Goal: Transaction & Acquisition: Purchase product/service

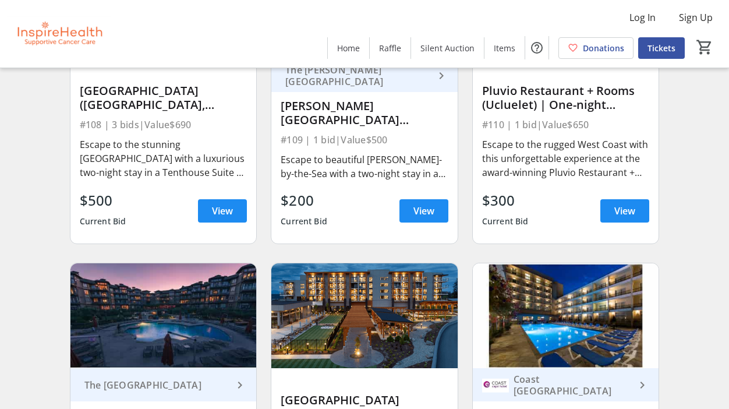
scroll to position [1767, 0]
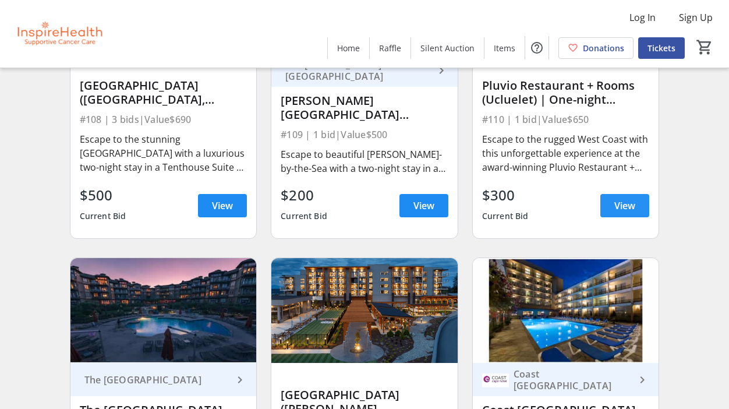
click at [621, 203] on span "View" at bounding box center [624, 206] width 21 height 14
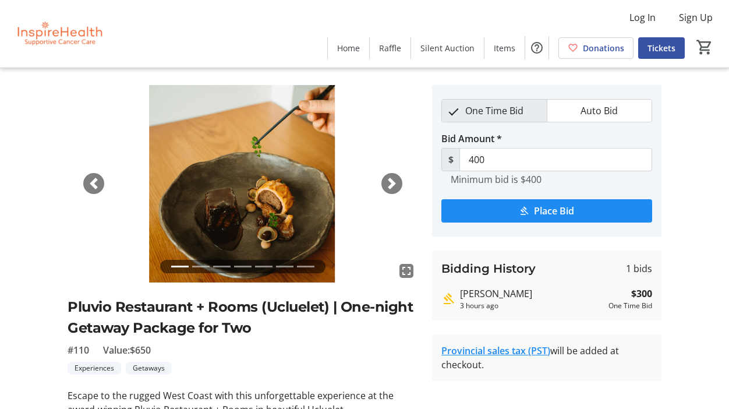
scroll to position [24, 0]
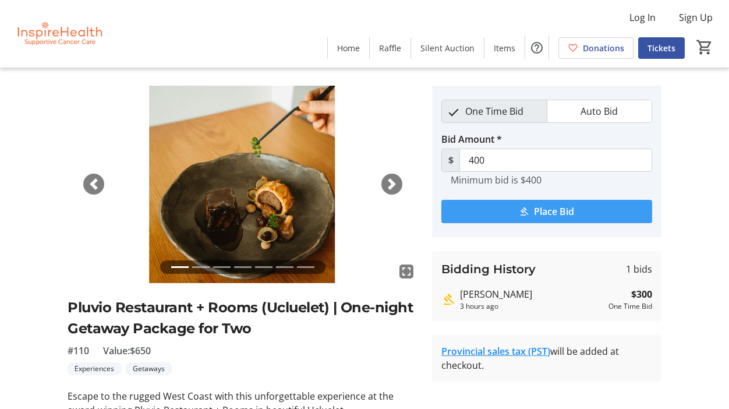
click at [535, 209] on span "Place Bid" at bounding box center [554, 211] width 40 height 14
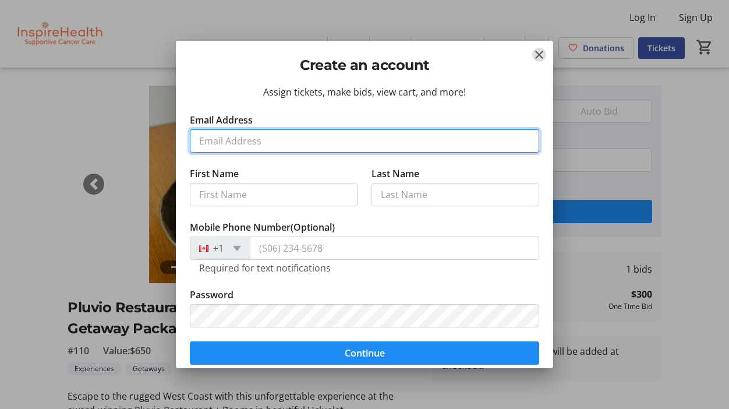
click at [388, 139] on input "Email Address" at bounding box center [364, 140] width 349 height 23
type input "[EMAIL_ADDRESS][DOMAIN_NAME]"
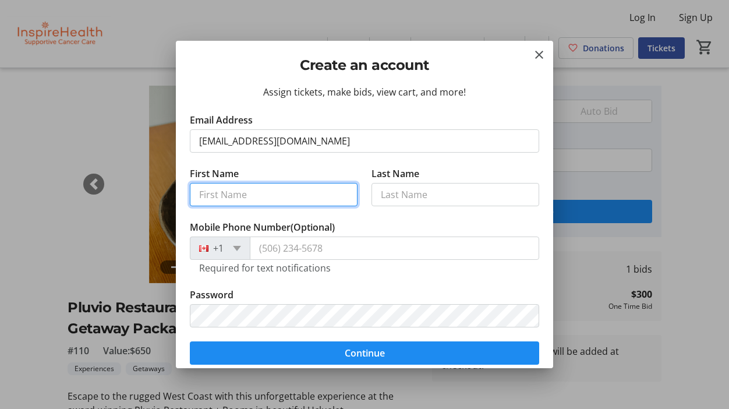
type input "[PERSON_NAME]"
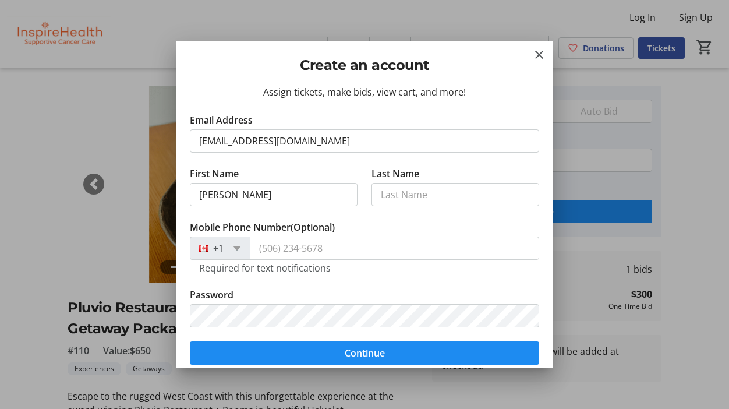
type input "Walshaw"
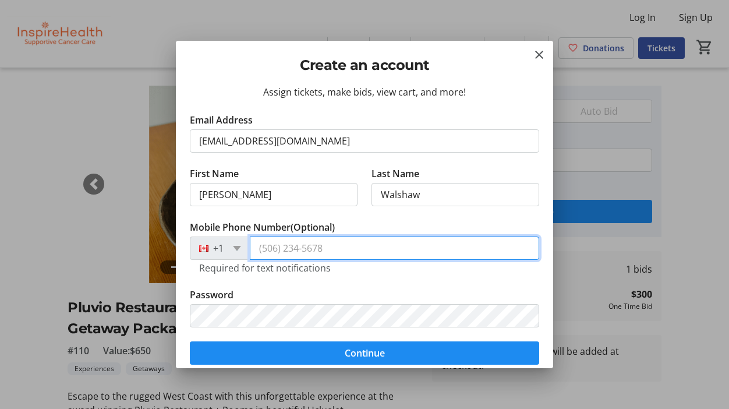
type input "[PHONE_NUMBER]"
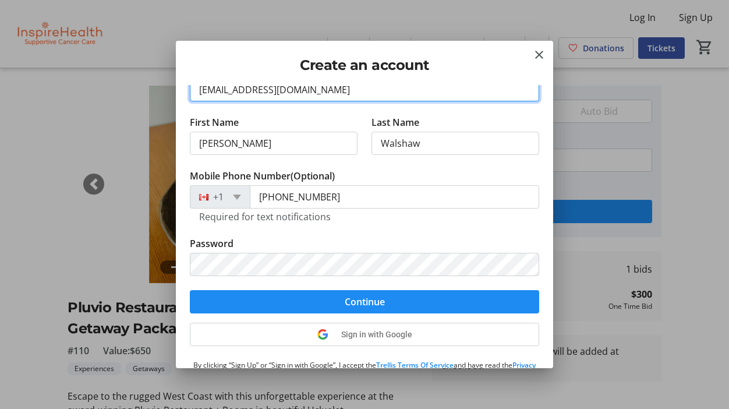
scroll to position [78, 0]
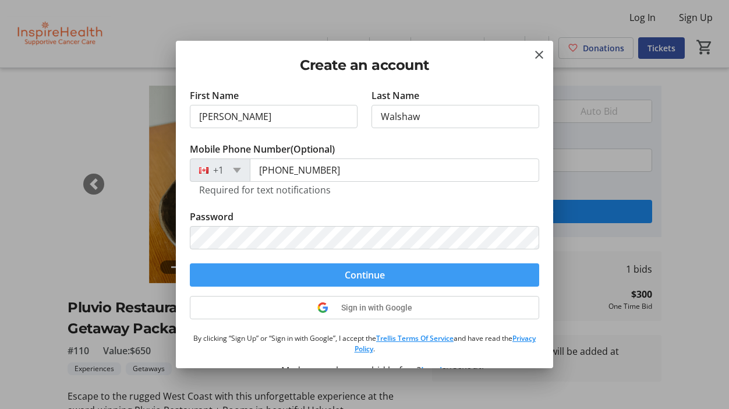
click at [351, 271] on span "Continue" at bounding box center [365, 275] width 40 height 14
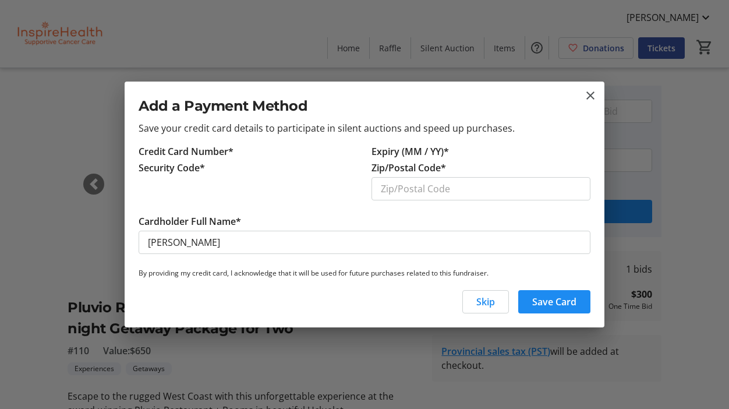
scroll to position [0, 0]
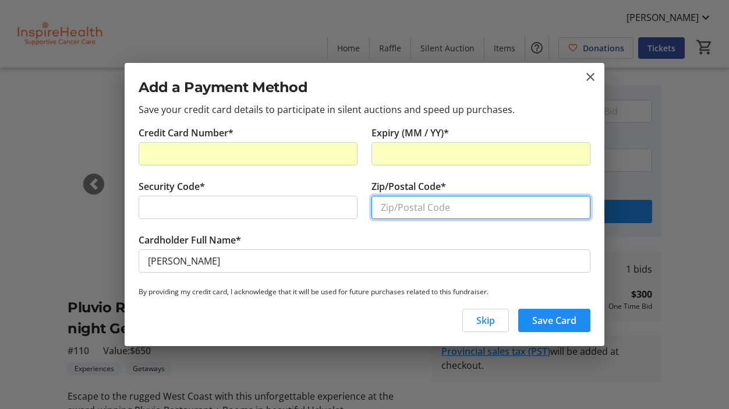
click at [452, 204] on input "Zip/Postal Code*" at bounding box center [481, 207] width 219 height 23
type input "V5Z 4L8"
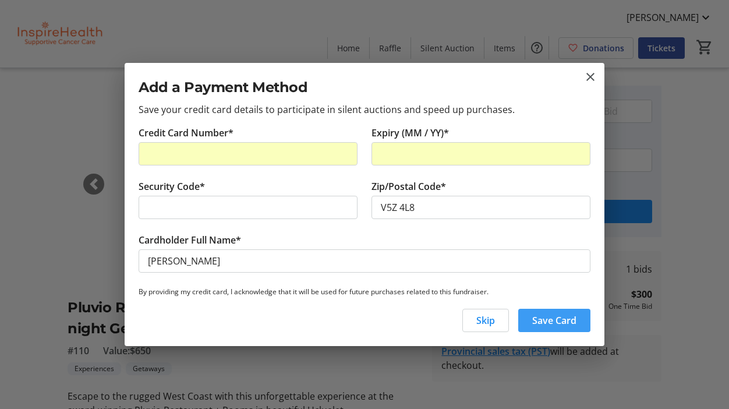
click at [558, 320] on span "Save Card" at bounding box center [554, 320] width 44 height 14
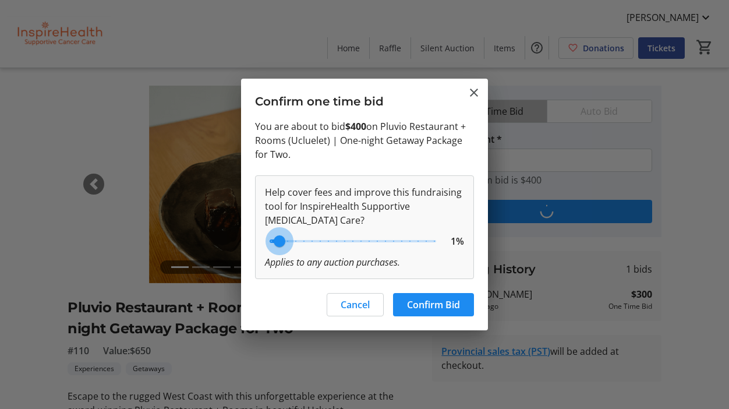
drag, startPoint x: 338, startPoint y: 242, endPoint x: 276, endPoint y: 244, distance: 61.8
click at [276, 244] on input "range" at bounding box center [352, 241] width 191 height 26
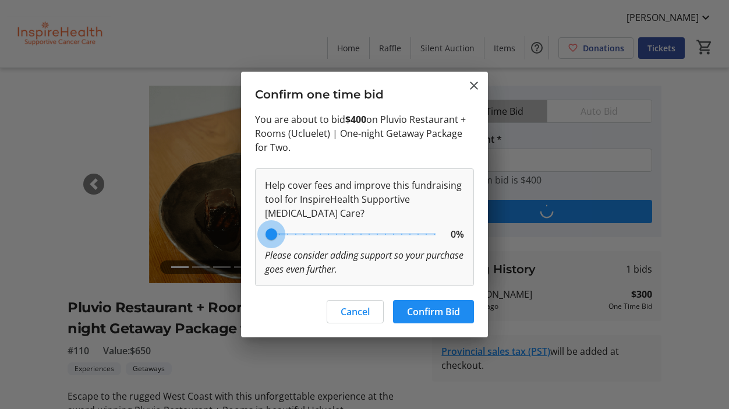
drag, startPoint x: 276, startPoint y: 241, endPoint x: 264, endPoint y: 239, distance: 12.4
type input "0"
click at [264, 239] on input "range" at bounding box center [352, 234] width 191 height 26
click at [425, 311] on span "Confirm Bid" at bounding box center [433, 312] width 53 height 14
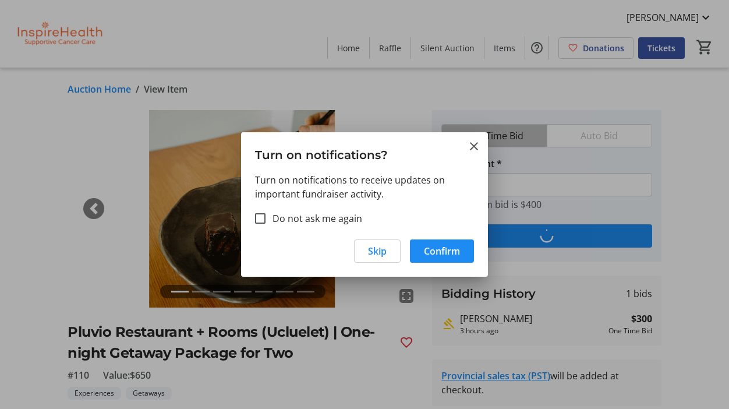
scroll to position [24, 0]
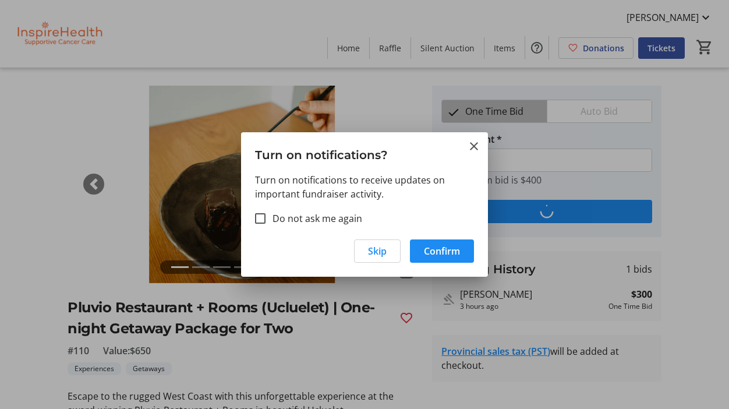
type input "500"
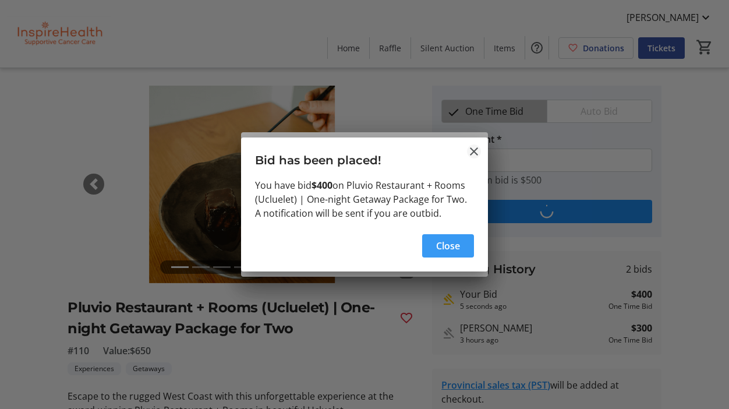
click at [472, 147] on mat-icon "Close" at bounding box center [474, 151] width 14 height 14
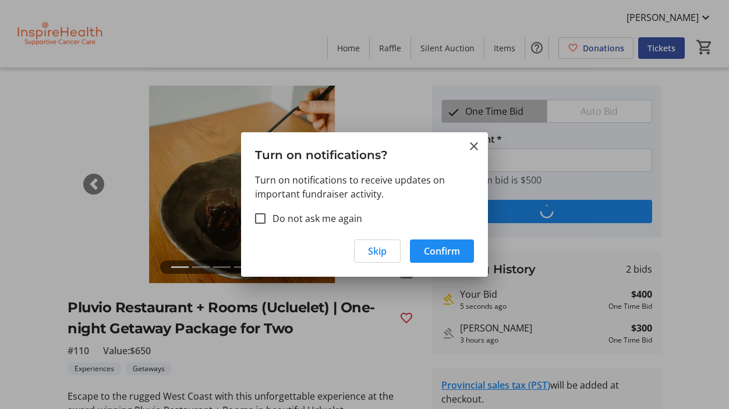
scroll to position [24, 0]
click at [470, 145] on mat-icon "Close" at bounding box center [474, 146] width 14 height 14
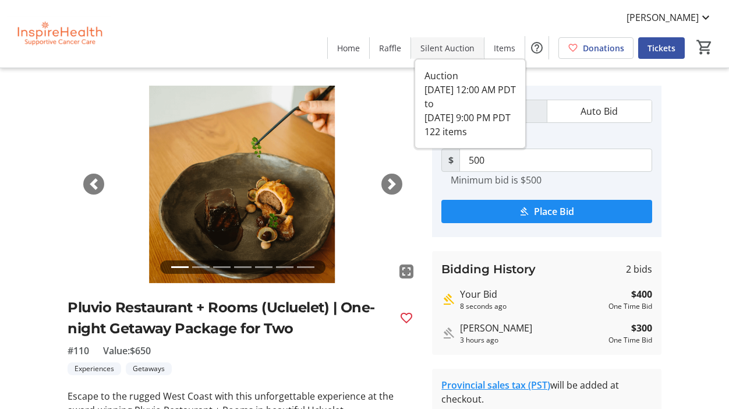
click at [452, 44] on span "Silent Auction" at bounding box center [447, 48] width 54 height 12
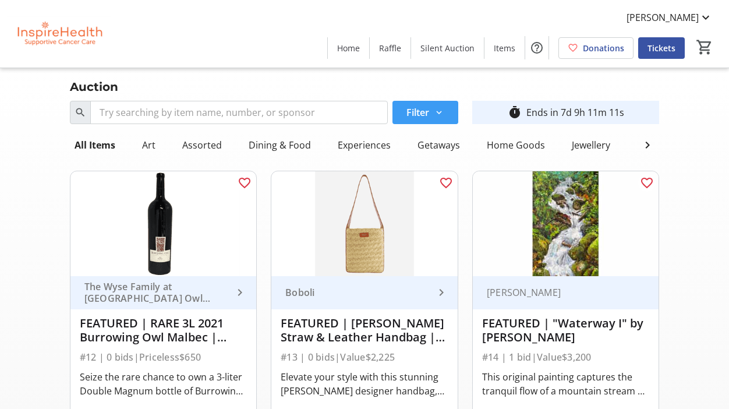
click at [441, 108] on mat-icon at bounding box center [439, 112] width 10 height 10
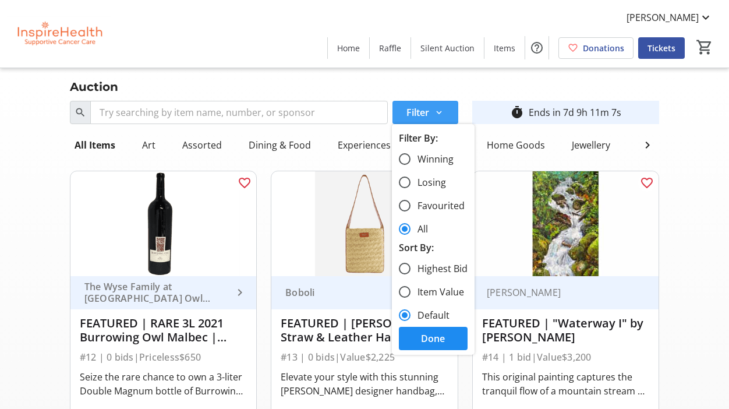
click at [441, 108] on mat-icon at bounding box center [439, 112] width 10 height 10
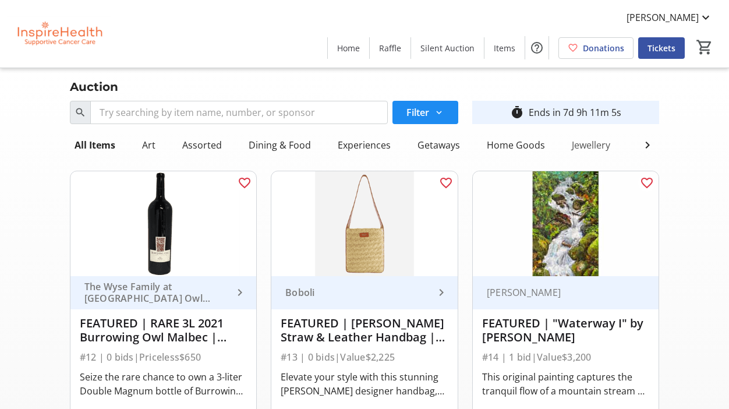
click at [584, 144] on div "Jewellery" at bounding box center [591, 144] width 48 height 23
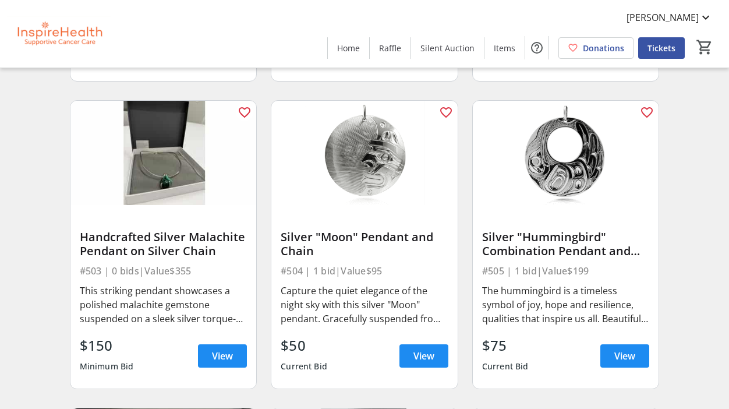
scroll to position [404, 0]
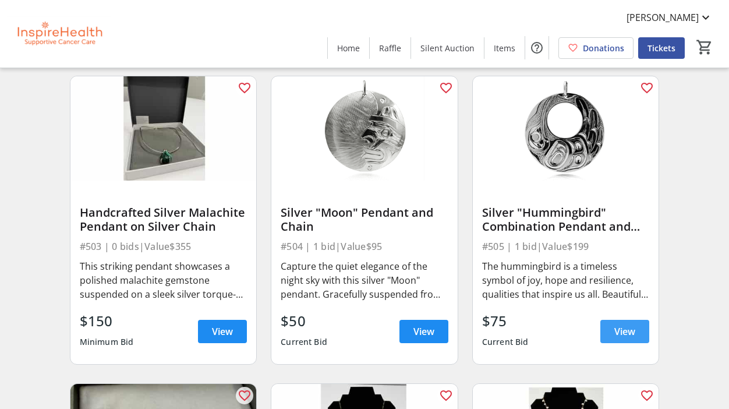
click at [620, 329] on span "View" at bounding box center [624, 331] width 21 height 14
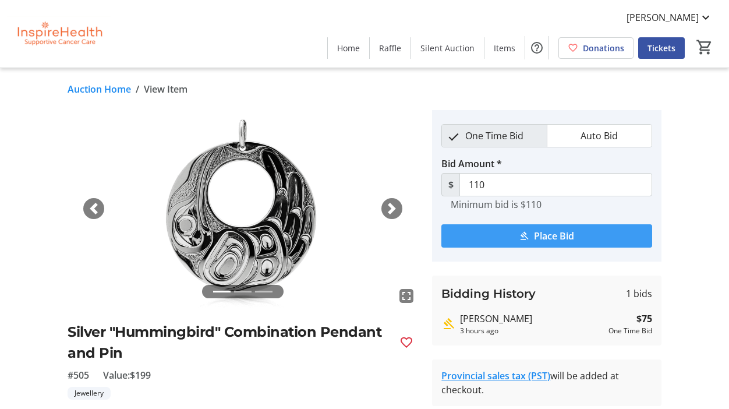
click at [548, 236] on span "Place Bid" at bounding box center [554, 236] width 40 height 14
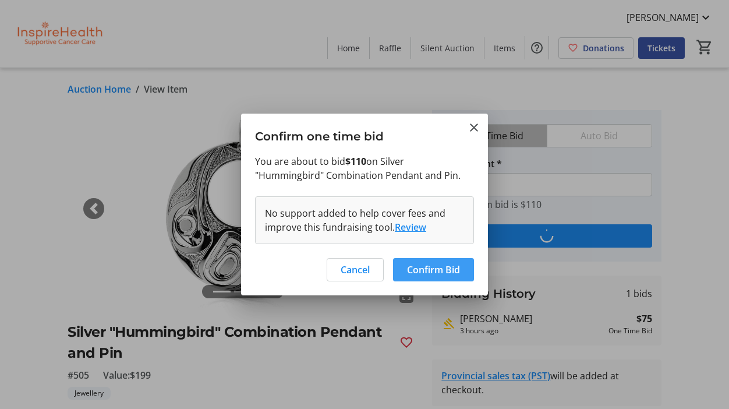
click at [425, 269] on span "Confirm Bid" at bounding box center [433, 270] width 53 height 14
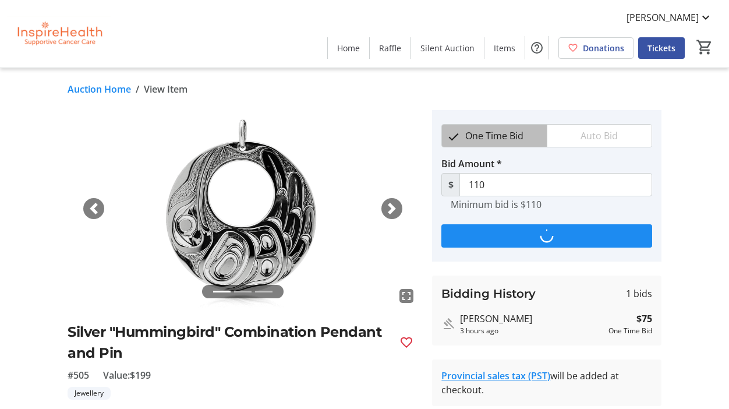
type input "145"
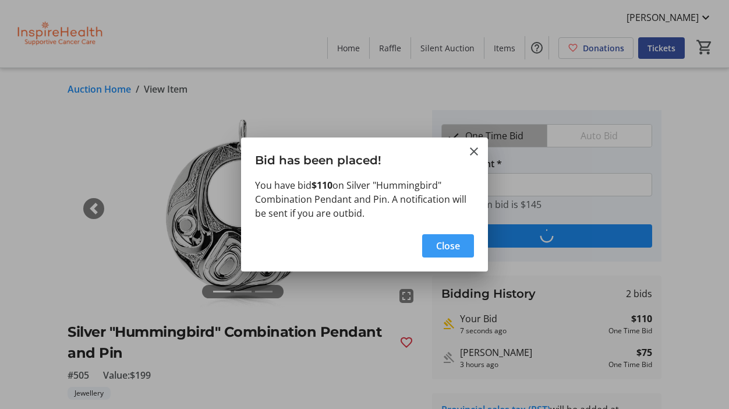
click at [444, 243] on span "Close" at bounding box center [448, 246] width 24 height 14
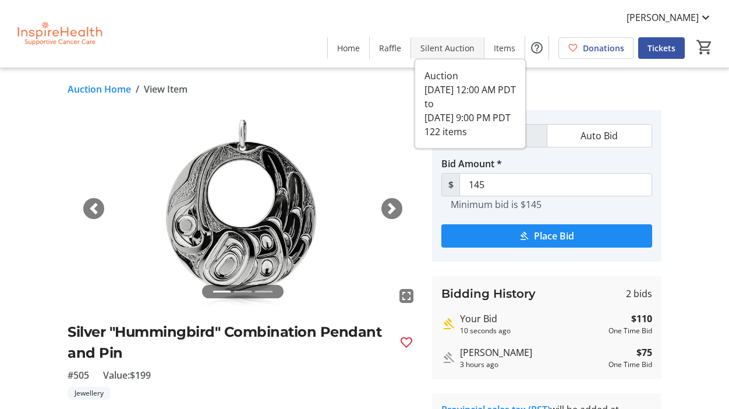
click at [435, 43] on span "Silent Auction" at bounding box center [447, 48] width 54 height 12
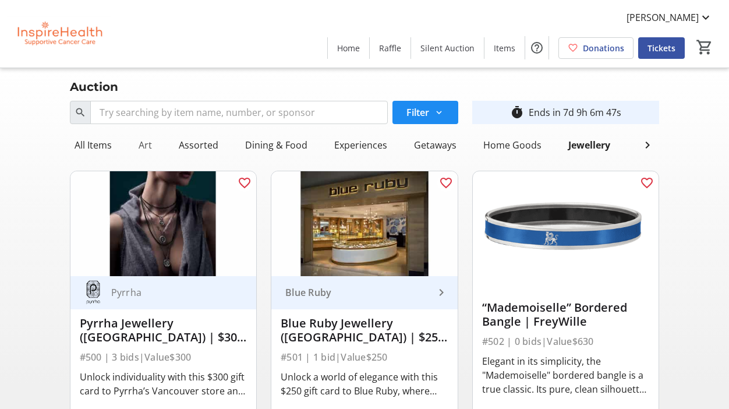
click at [146, 145] on div "Art" at bounding box center [145, 144] width 23 height 23
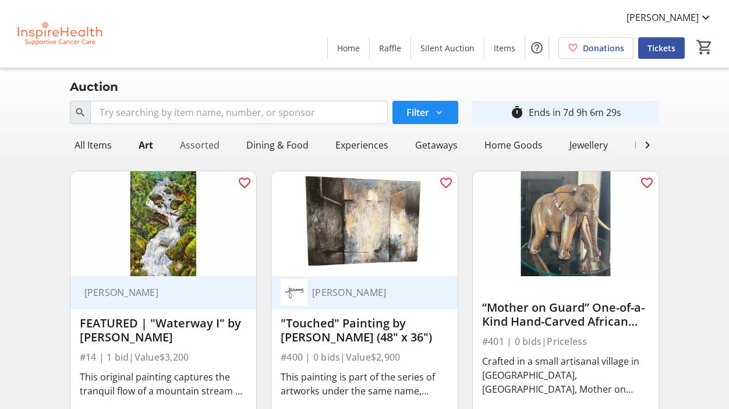
click at [207, 144] on div "Assorted" at bounding box center [199, 144] width 49 height 23
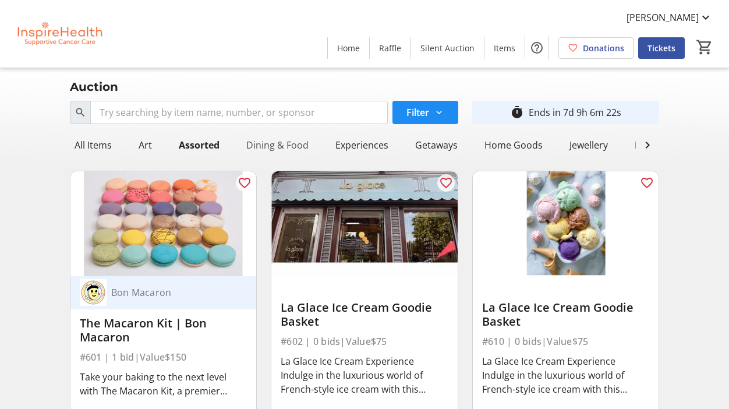
click at [268, 143] on div "Dining & Food" at bounding box center [278, 144] width 72 height 23
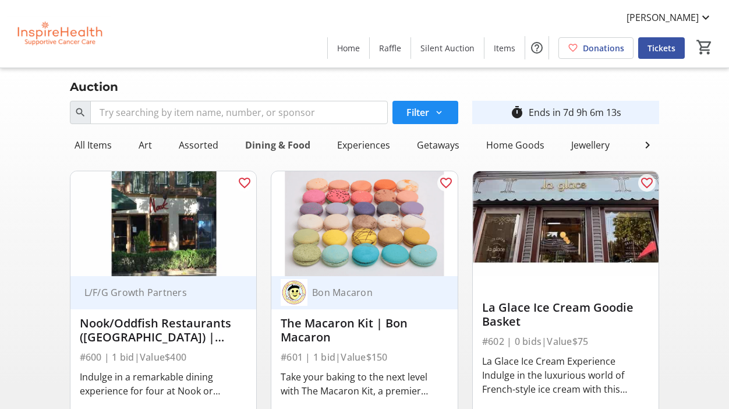
click at [268, 143] on div "Dining & Food" at bounding box center [277, 144] width 75 height 23
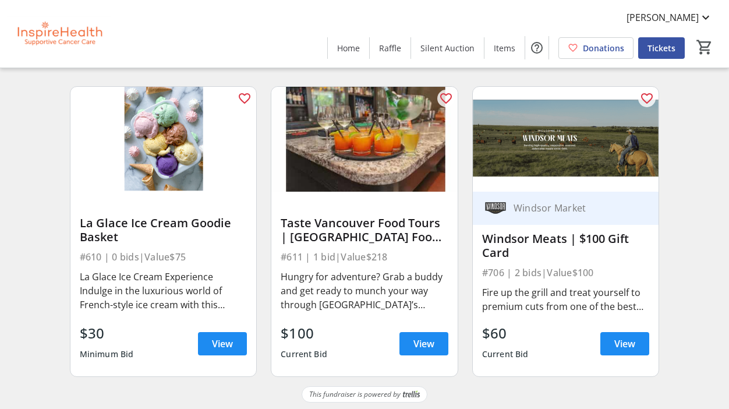
scroll to position [1014, 0]
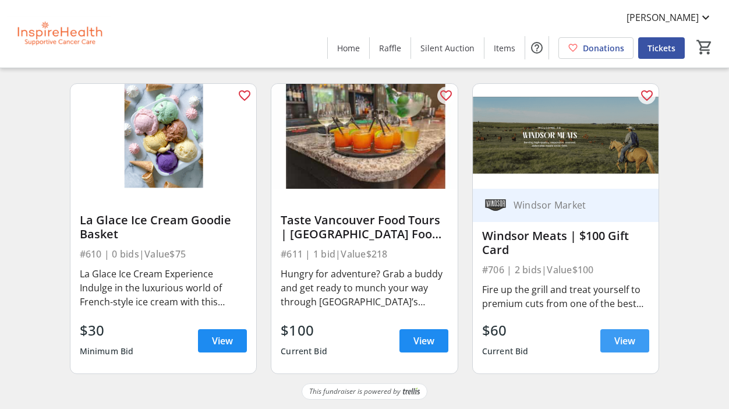
click at [620, 338] on span "View" at bounding box center [624, 341] width 21 height 14
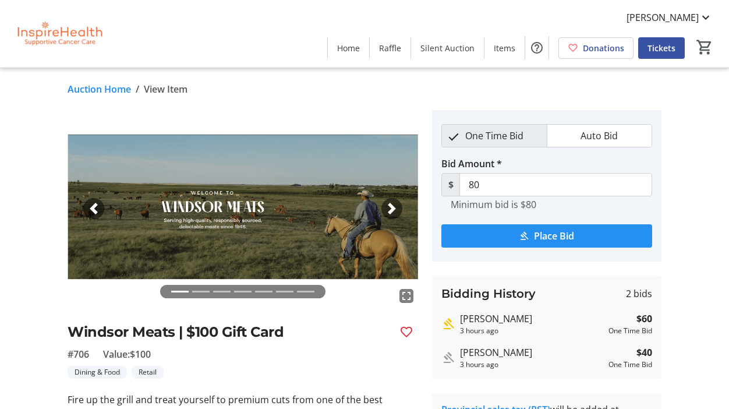
click at [510, 238] on span "submit" at bounding box center [546, 236] width 210 height 28
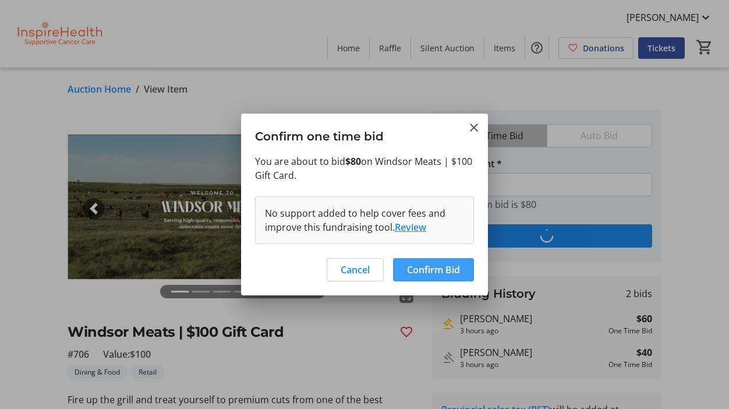
click at [424, 267] on span "Confirm Bid" at bounding box center [433, 270] width 53 height 14
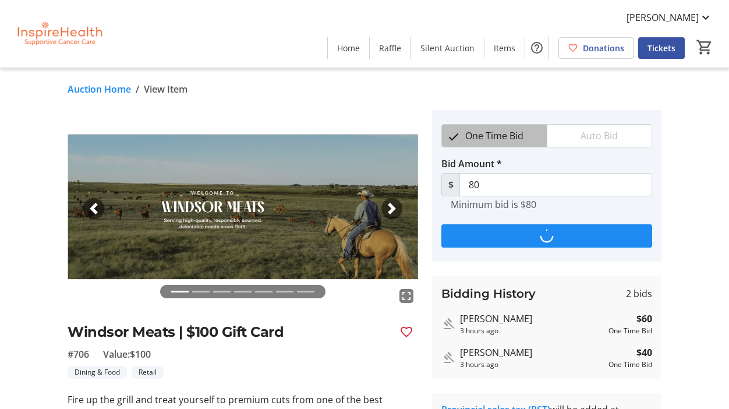
type input "100"
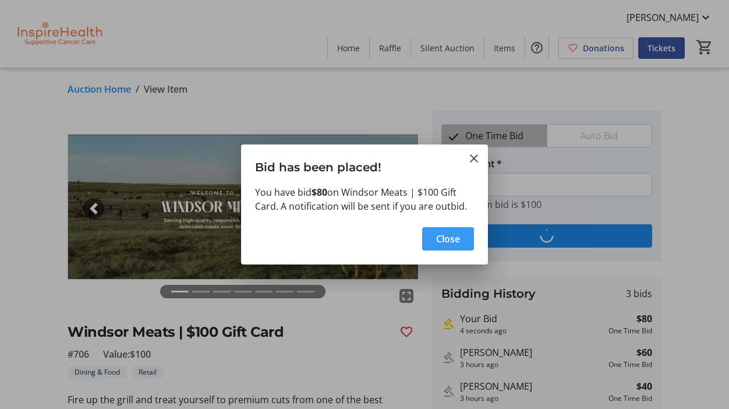
click at [441, 236] on span "Close" at bounding box center [448, 239] width 24 height 14
